Goal: Browse casually

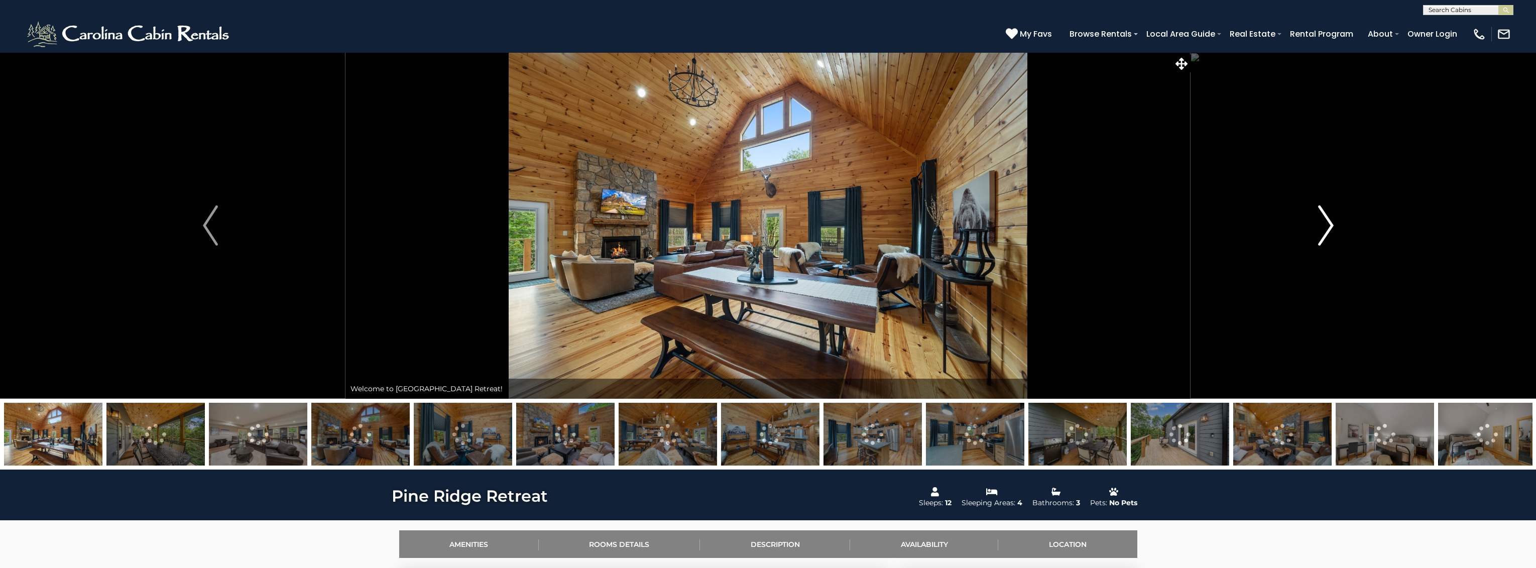
click at [1322, 216] on img "Next" at bounding box center [1325, 225] width 15 height 40
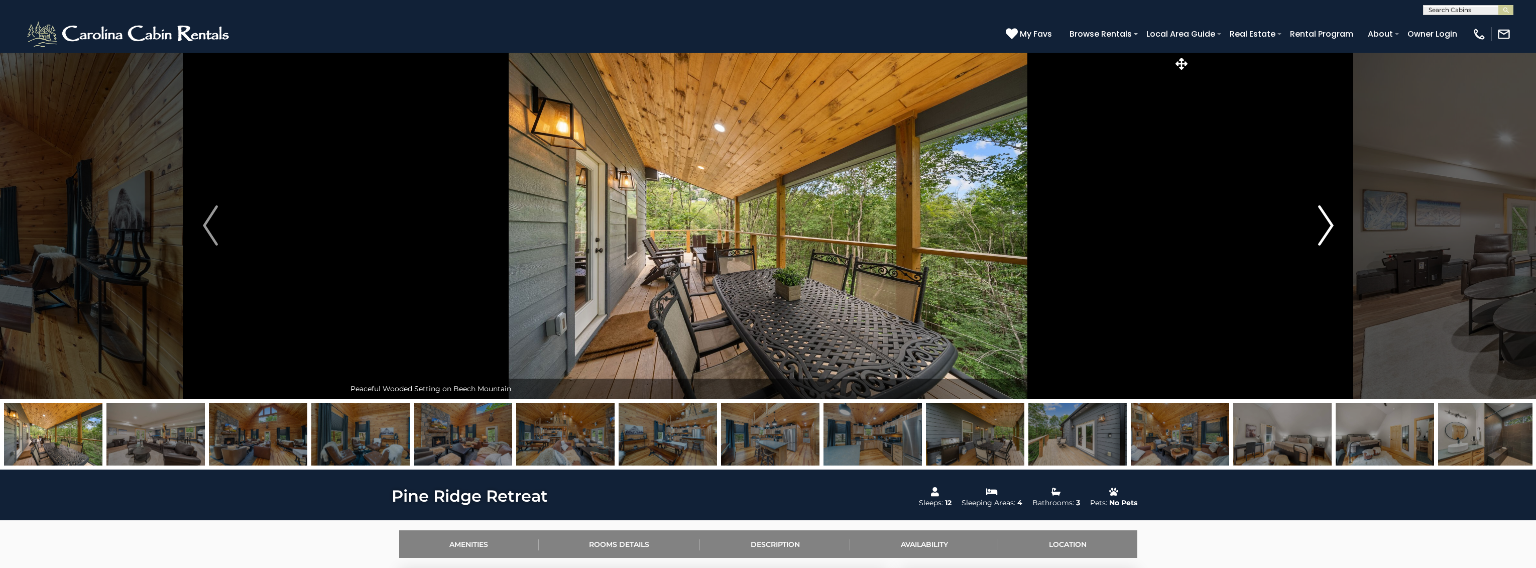
click at [1327, 224] on img "Next" at bounding box center [1325, 225] width 15 height 40
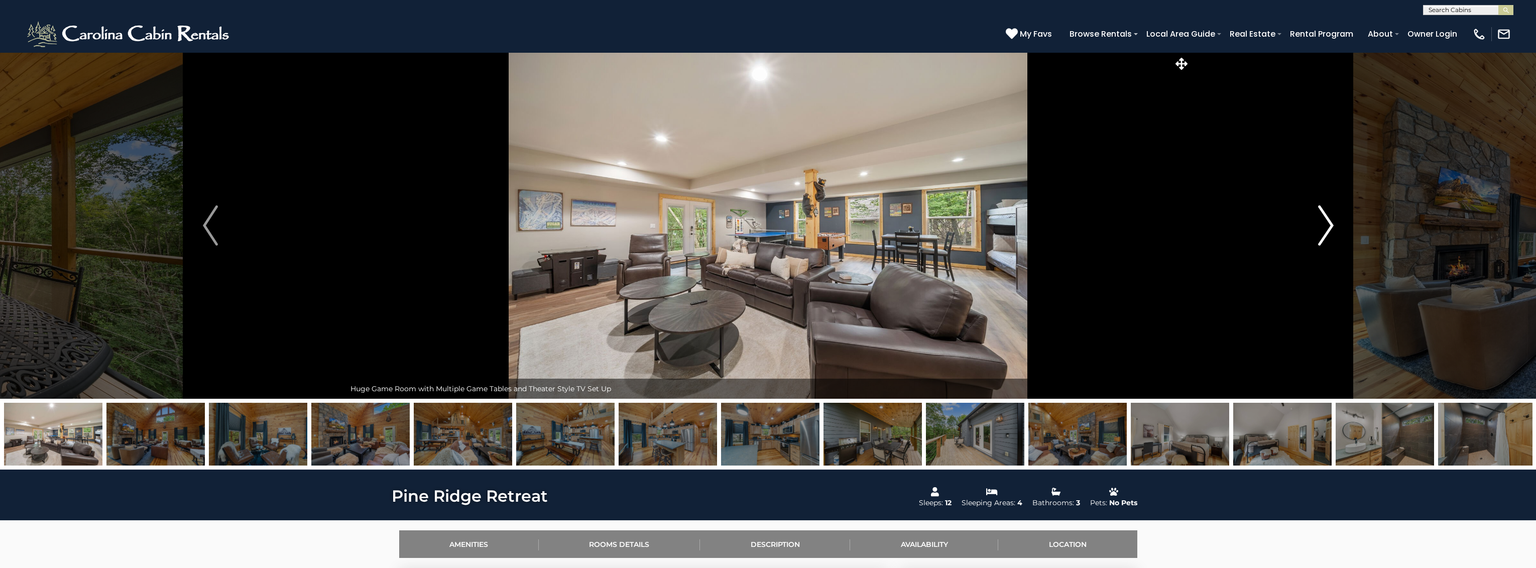
click at [1327, 223] on img "Next" at bounding box center [1325, 225] width 15 height 40
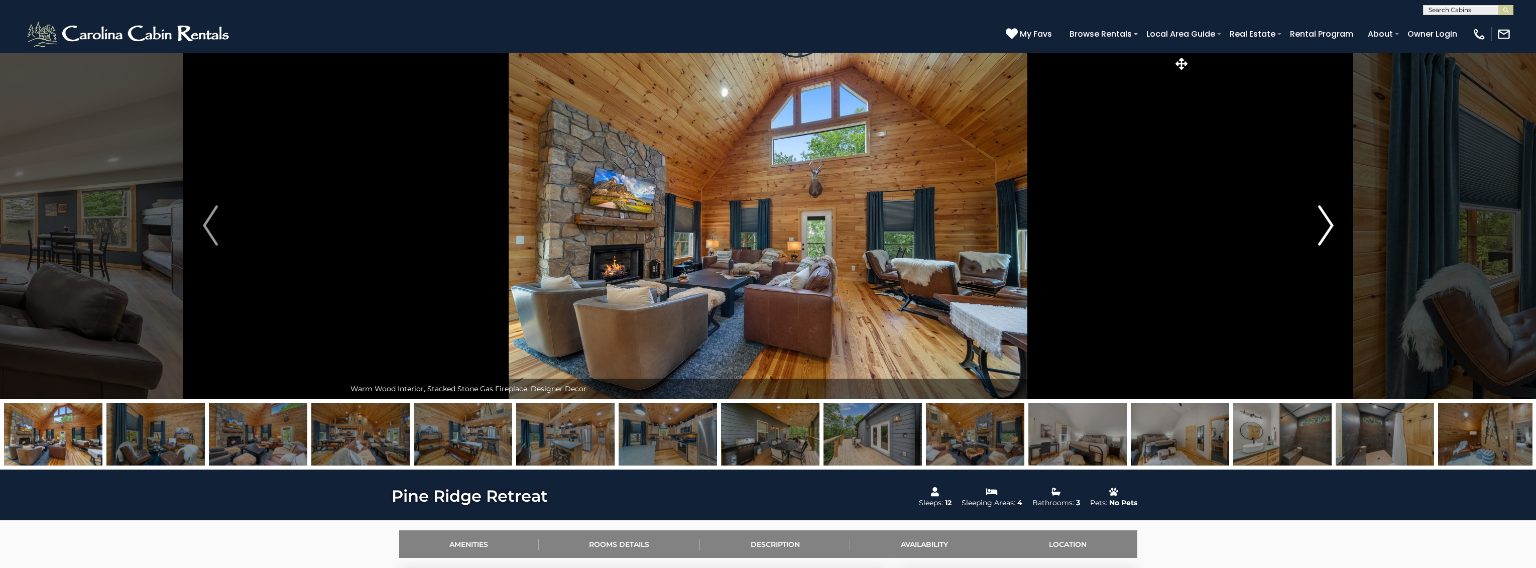
click at [1327, 223] on img "Next" at bounding box center [1325, 225] width 15 height 40
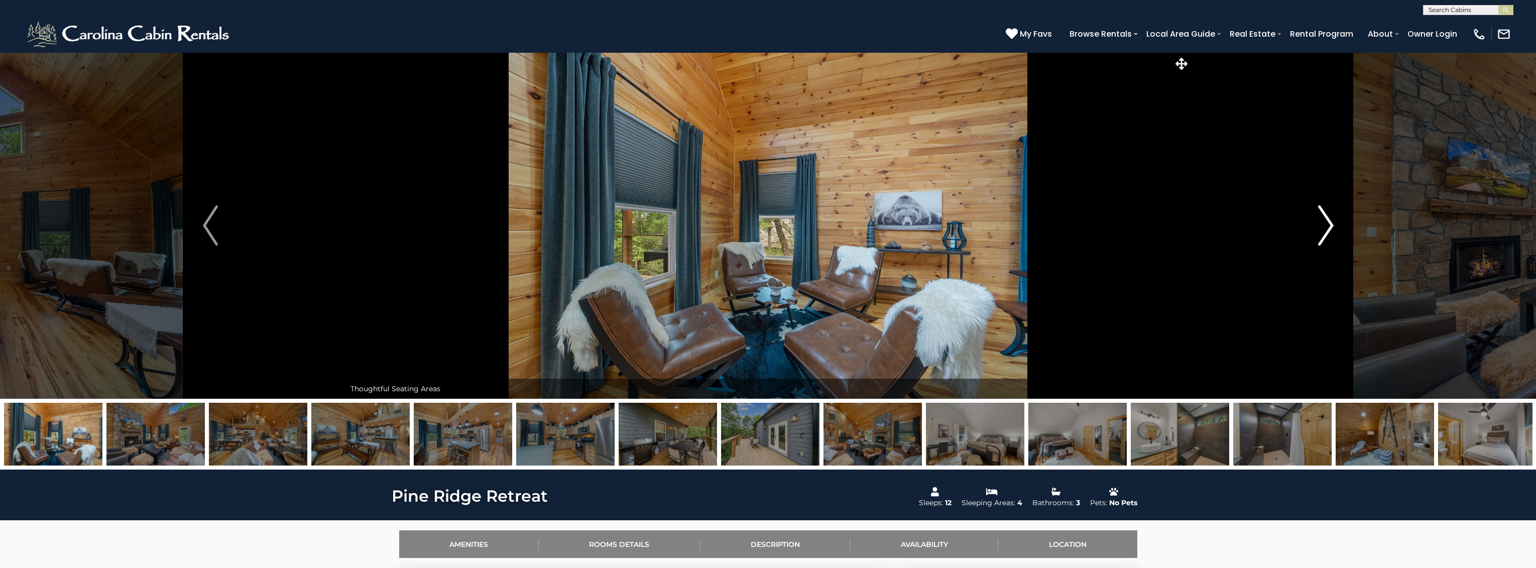
click at [1327, 223] on img "Next" at bounding box center [1325, 225] width 15 height 40
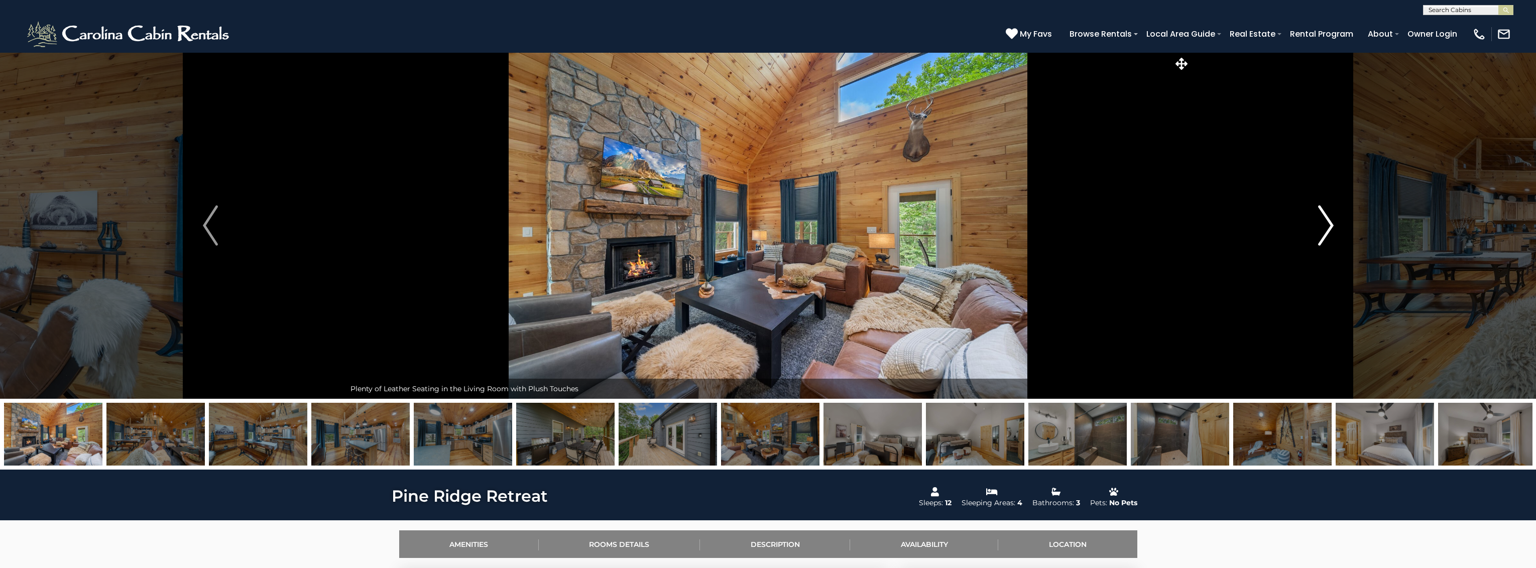
click at [1327, 223] on img "Next" at bounding box center [1325, 225] width 15 height 40
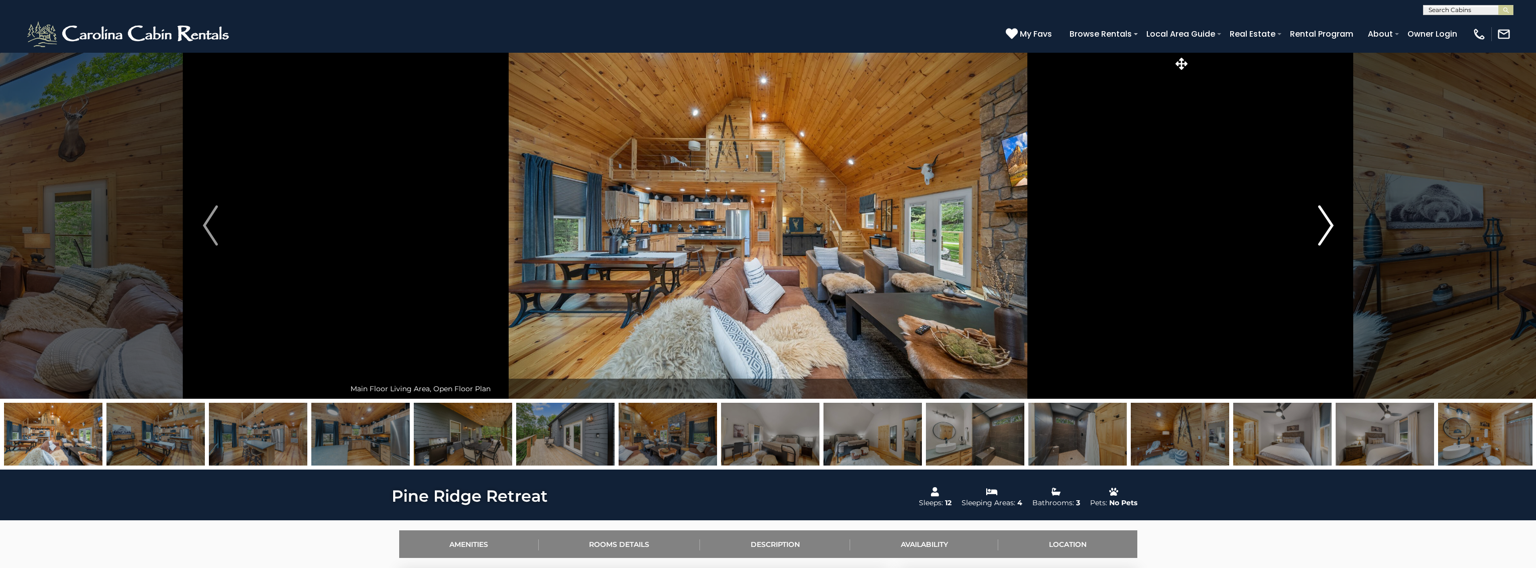
click at [1327, 223] on img "Next" at bounding box center [1325, 225] width 15 height 40
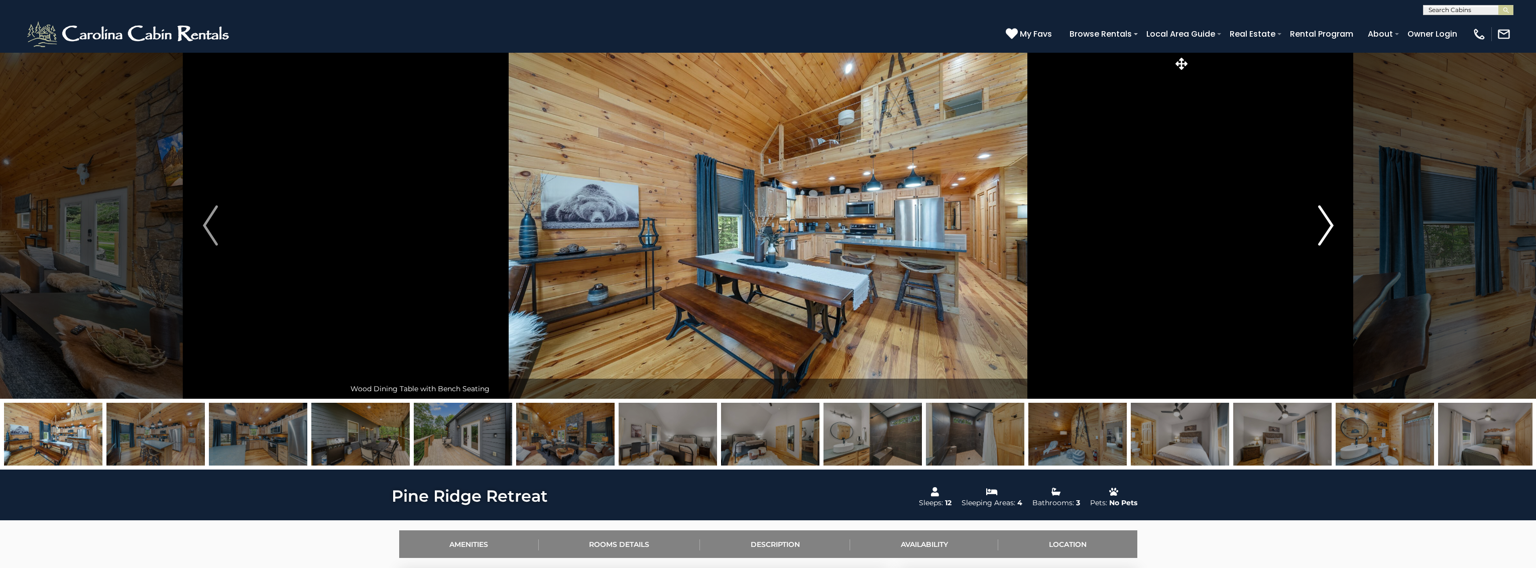
click at [1327, 223] on img "Next" at bounding box center [1325, 225] width 15 height 40
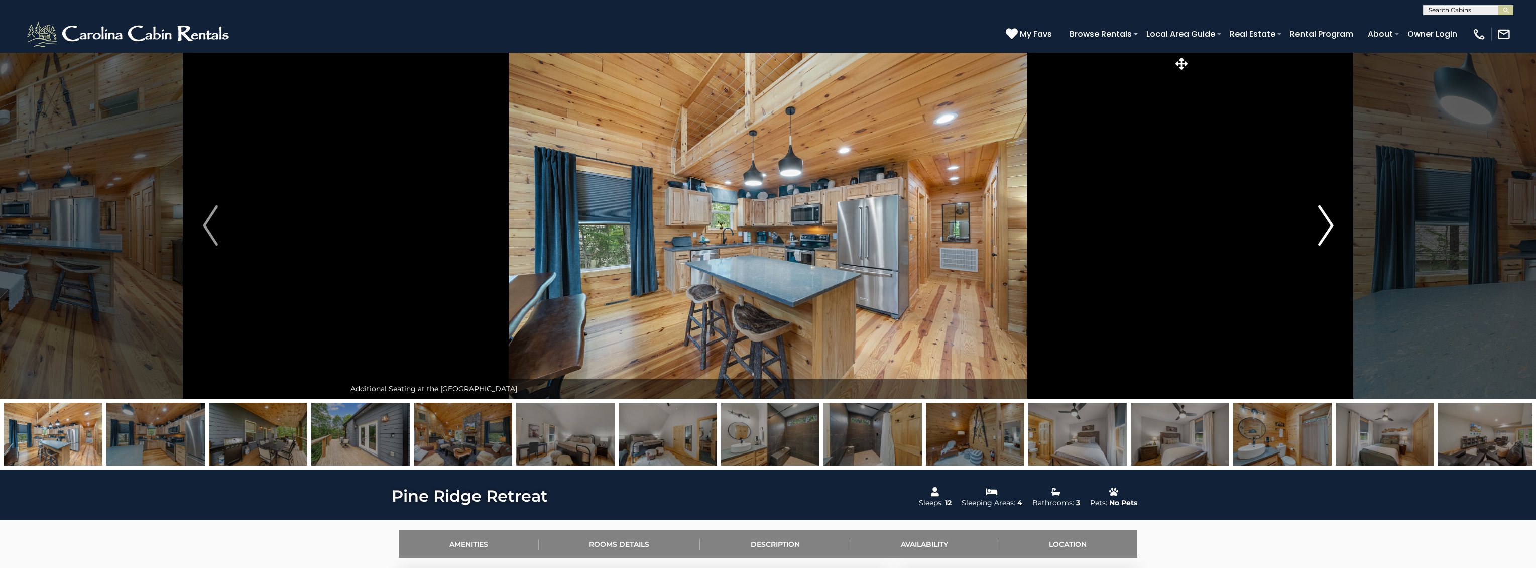
click at [1327, 223] on img "Next" at bounding box center [1325, 225] width 15 height 40
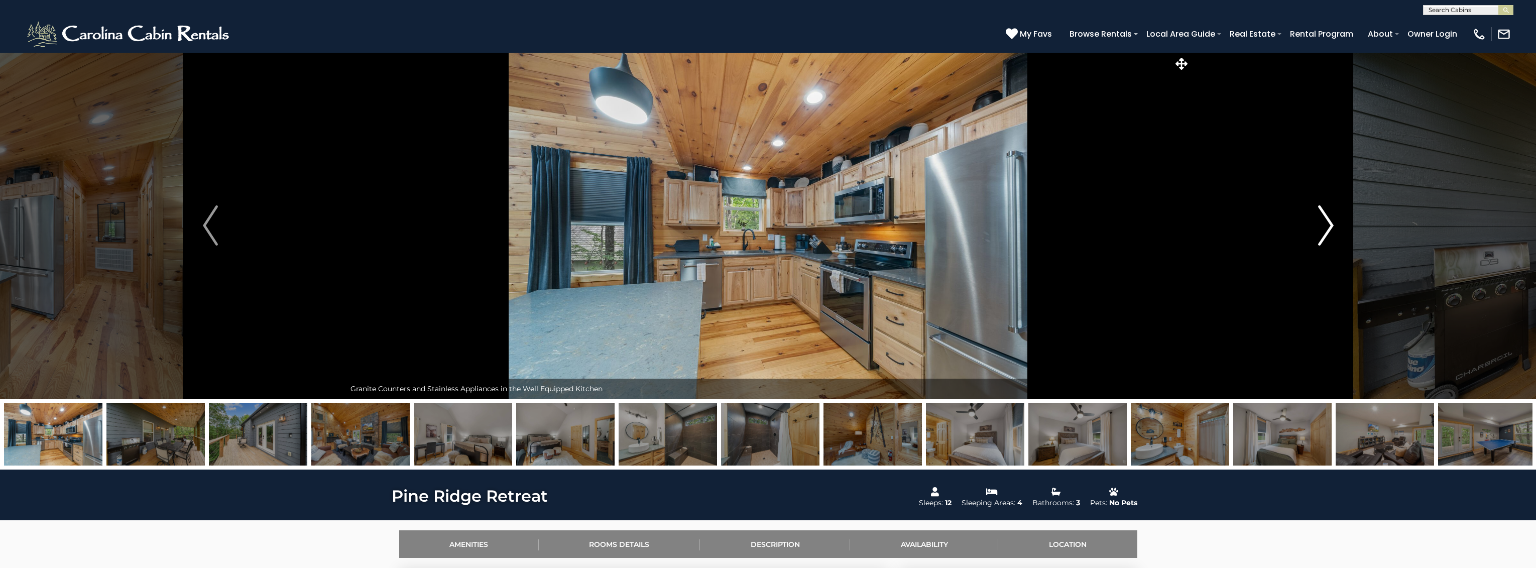
click at [1327, 223] on img "Next" at bounding box center [1325, 225] width 15 height 40
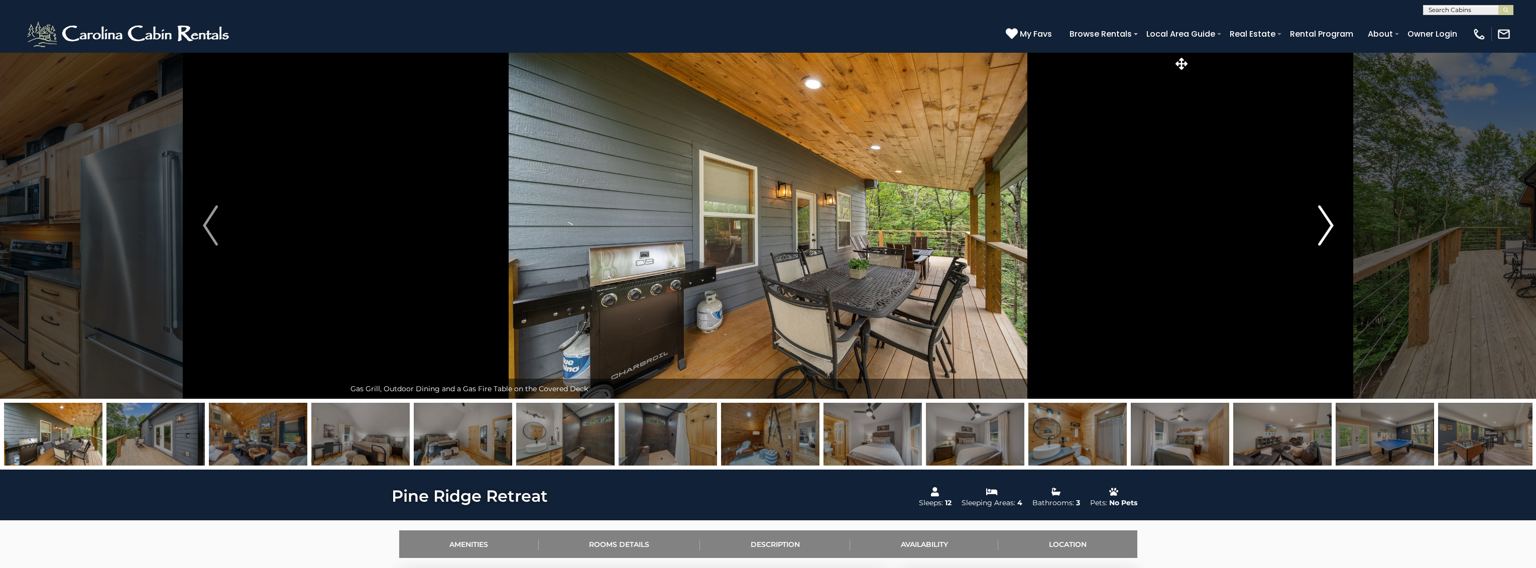
click at [1327, 223] on img "Next" at bounding box center [1325, 225] width 15 height 40
